Goal: Understand process/instructions: Learn how to perform a task or action

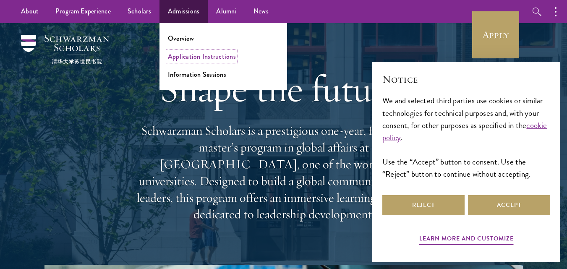
click at [214, 58] on link "Application Instructions" at bounding box center [202, 57] width 68 height 10
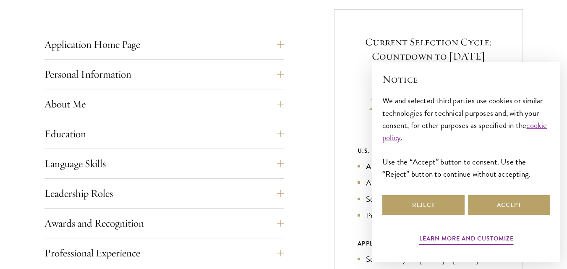
scroll to position [336, 0]
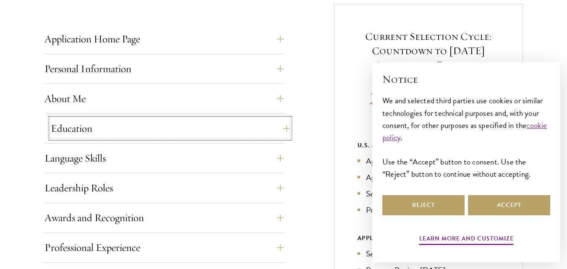
click at [278, 129] on button "Education" at bounding box center [170, 128] width 239 height 20
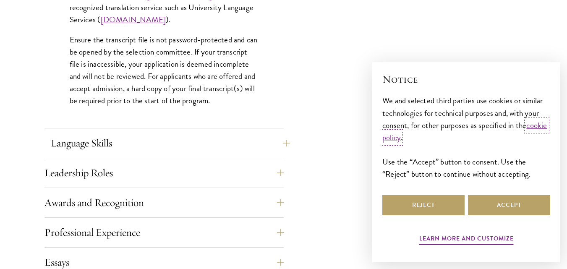
scroll to position [1344, 0]
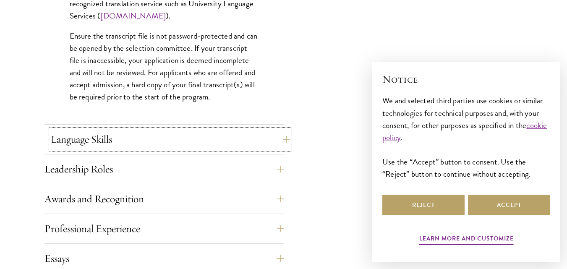
click at [282, 135] on button "Language Skills" at bounding box center [170, 139] width 239 height 20
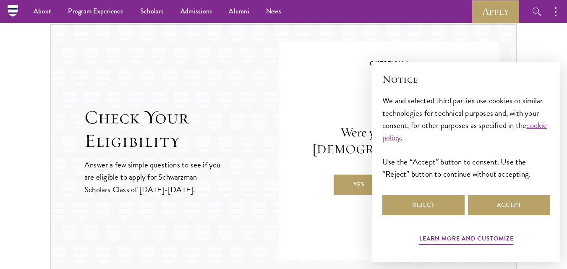
scroll to position [1260, 0]
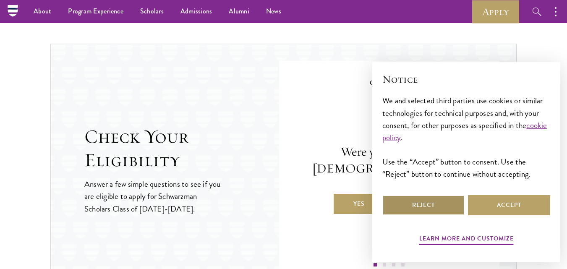
click at [417, 206] on button "Reject" at bounding box center [424, 205] width 82 height 20
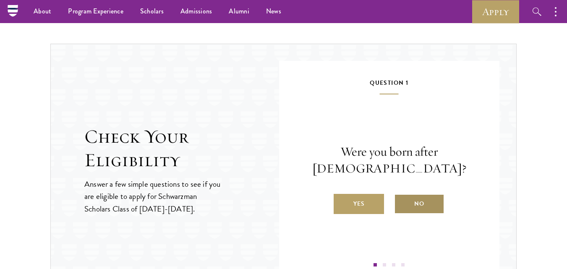
click at [427, 206] on label "No" at bounding box center [419, 204] width 50 height 20
click at [402, 202] on input "No" at bounding box center [398, 199] width 8 height 8
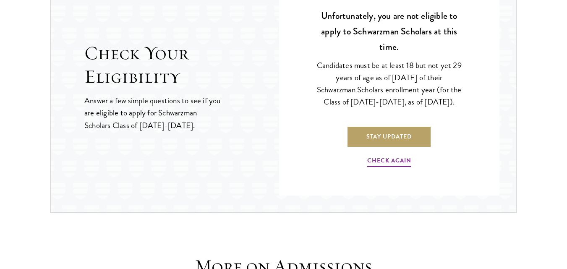
scroll to position [1344, 0]
drag, startPoint x: 367, startPoint y: 168, endPoint x: 370, endPoint y: 173, distance: 5.7
click at [369, 168] on p "Check Again" at bounding box center [389, 157] width 145 height 21
click at [382, 167] on link "Check Again" at bounding box center [389, 161] width 44 height 13
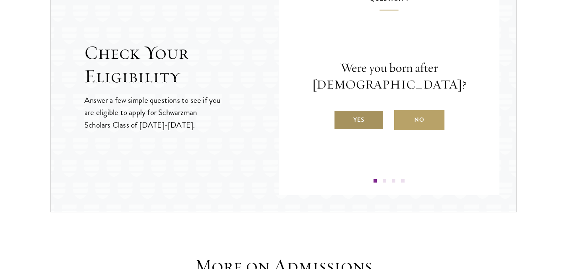
click at [370, 122] on label "Yes" at bounding box center [359, 120] width 50 height 20
click at [341, 118] on input "Yes" at bounding box center [338, 115] width 8 height 8
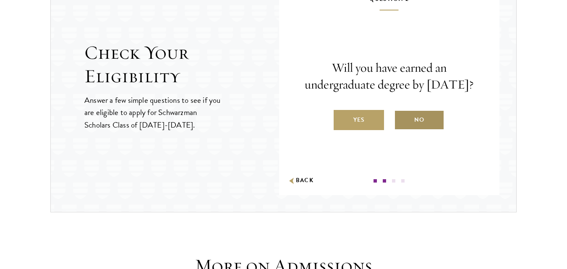
click at [428, 126] on label "No" at bounding box center [419, 120] width 50 height 20
click at [402, 118] on input "No" at bounding box center [398, 115] width 8 height 8
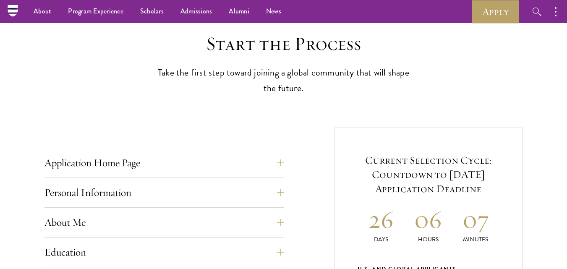
scroll to position [210, 0]
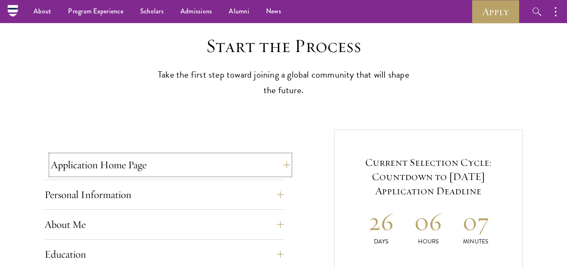
click at [163, 168] on button "Application Home Page" at bounding box center [170, 165] width 239 height 20
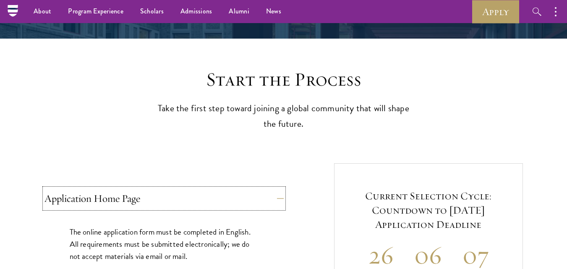
scroll to position [168, 0]
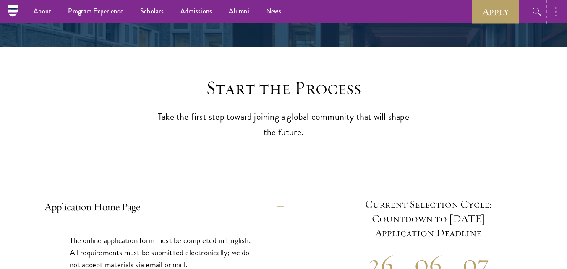
click at [554, 13] on button "button" at bounding box center [558, 11] width 18 height 23
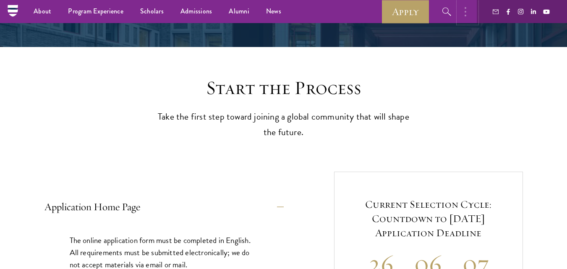
click at [464, 16] on button "button" at bounding box center [468, 11] width 18 height 23
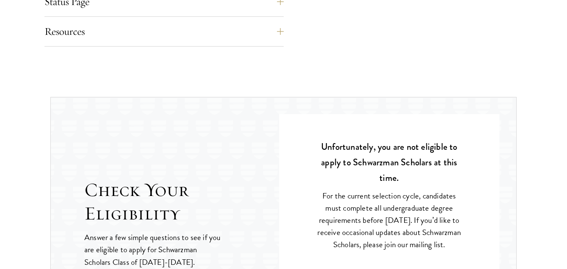
scroll to position [1260, 0]
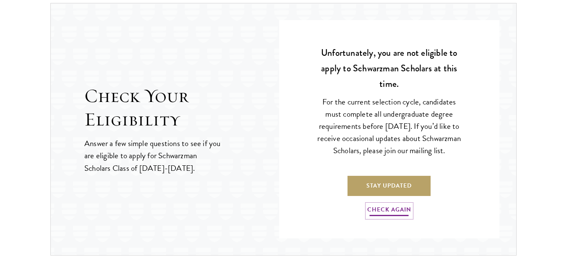
click at [383, 216] on link "Check Again" at bounding box center [389, 211] width 44 height 13
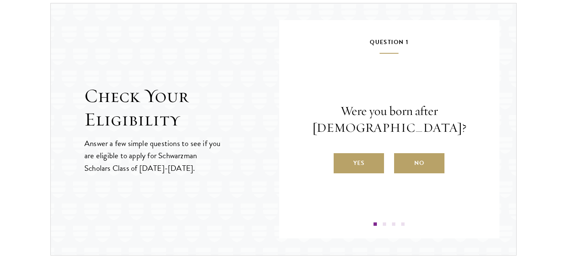
click at [365, 160] on label "Yes" at bounding box center [359, 163] width 50 height 20
click at [341, 160] on input "Yes" at bounding box center [338, 158] width 8 height 8
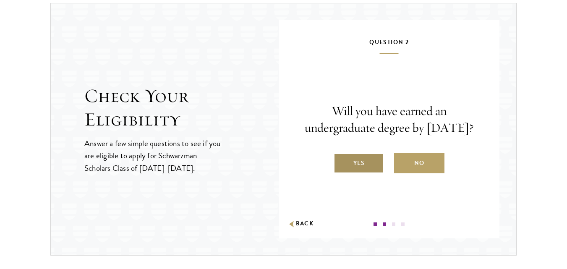
click at [363, 168] on label "Yes" at bounding box center [359, 163] width 50 height 20
click at [341, 162] on input "Yes" at bounding box center [338, 158] width 8 height 8
click at [0, 0] on div "Are you a native English speaker or have you studied for at least two years in …" at bounding box center [0, 0] width 0 height 0
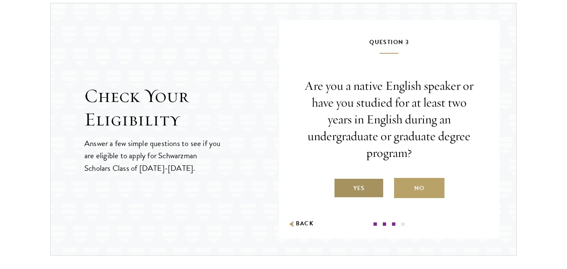
click at [367, 180] on label "Yes" at bounding box center [359, 188] width 50 height 20
click at [341, 180] on input "Yes" at bounding box center [338, 183] width 8 height 8
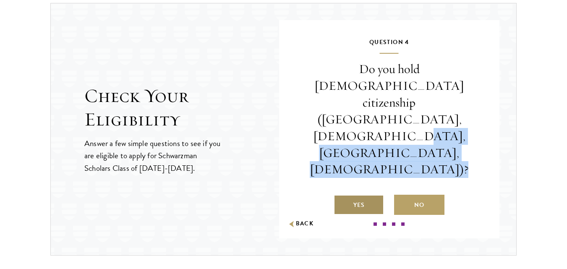
click at [367, 195] on label "Yes" at bounding box center [359, 205] width 50 height 20
click at [341, 196] on input "Yes" at bounding box center [338, 200] width 8 height 8
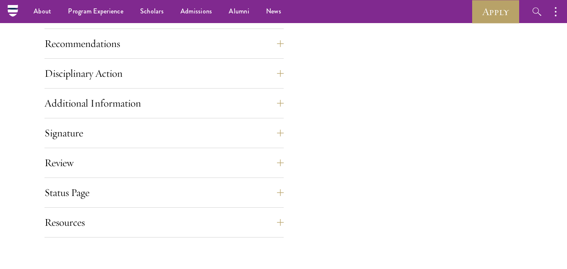
scroll to position [966, 0]
